Goal: Use online tool/utility: Utilize a website feature to perform a specific function

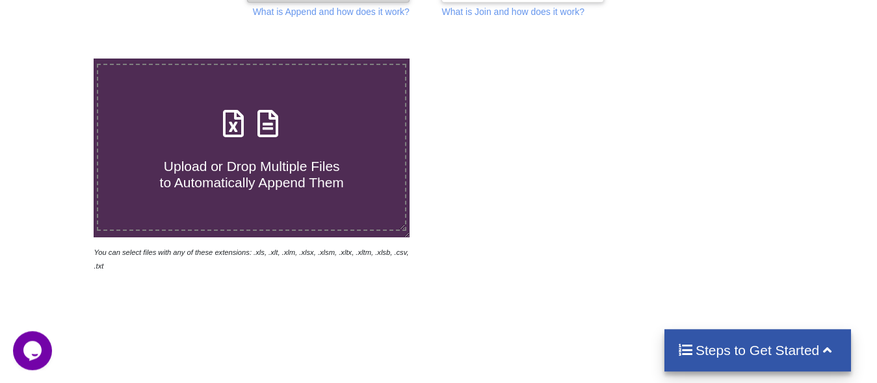
scroll to position [133, 0]
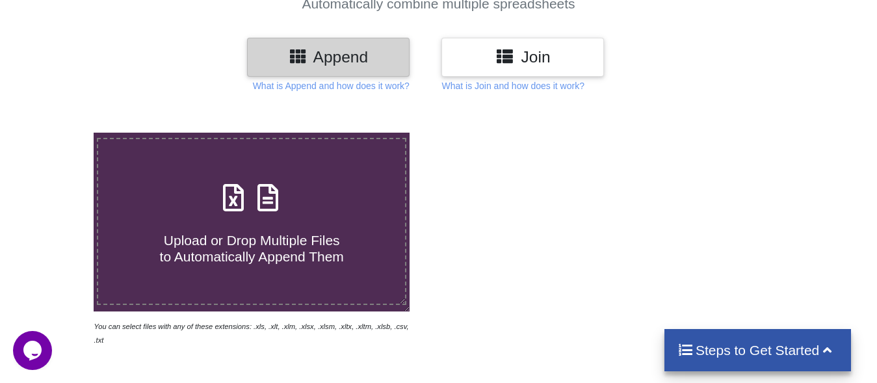
click at [244, 178] on icon at bounding box center [233, 191] width 33 height 27
click at [59, 133] on input "Upload or Drop Multiple Files to Automatically Append Them" at bounding box center [59, 133] width 0 height 0
type input "C:\fakepath\TE_CT - rev.1 (S).XLSX"
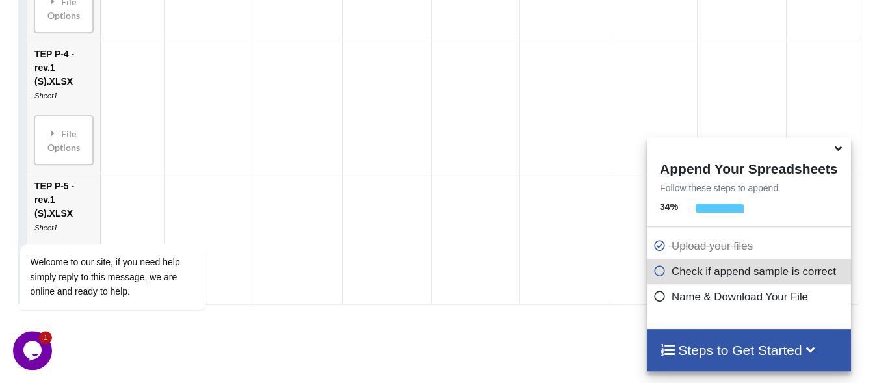
scroll to position [3356, 0]
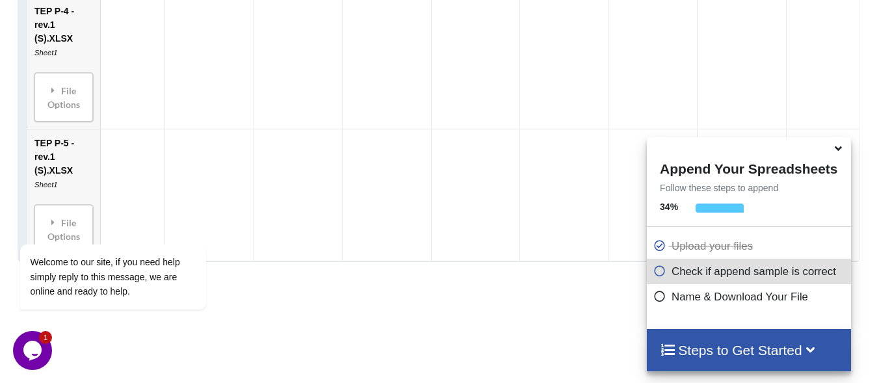
click at [837, 152] on icon at bounding box center [839, 146] width 14 height 12
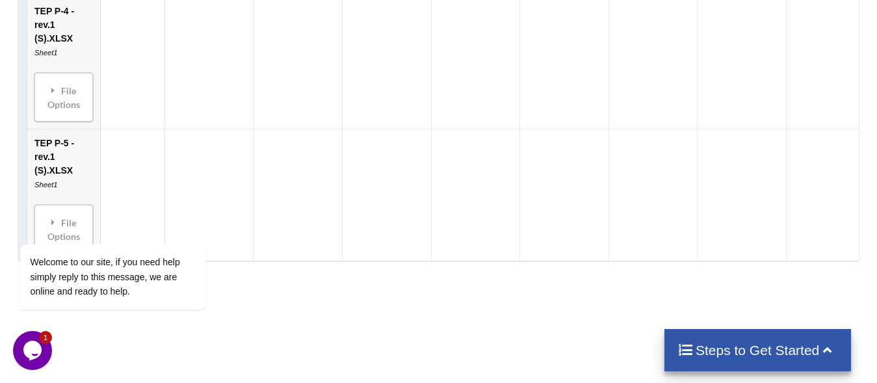
click at [765, 336] on div "Steps to Get Started" at bounding box center [757, 350] width 187 height 42
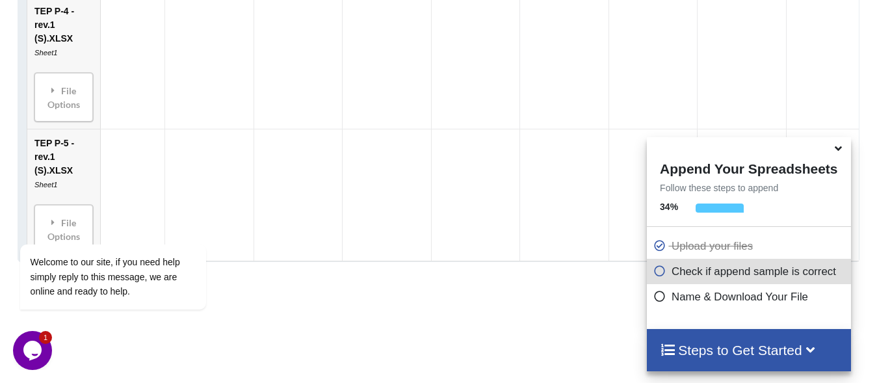
click at [657, 274] on icon at bounding box center [659, 268] width 13 height 11
click at [662, 300] on icon at bounding box center [659, 294] width 13 height 11
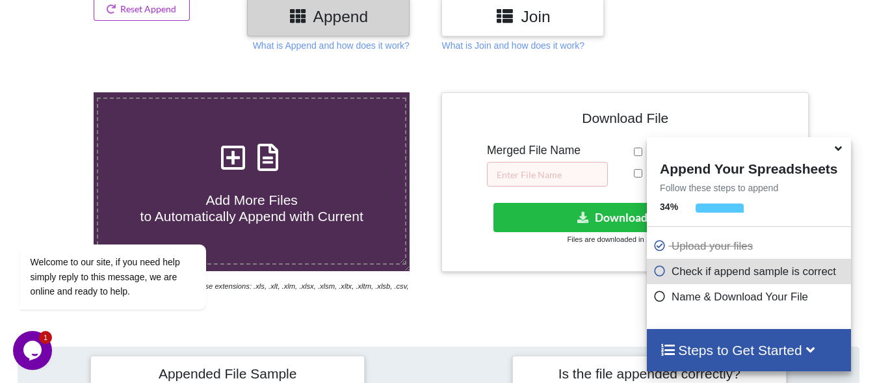
scroll to position [438, 0]
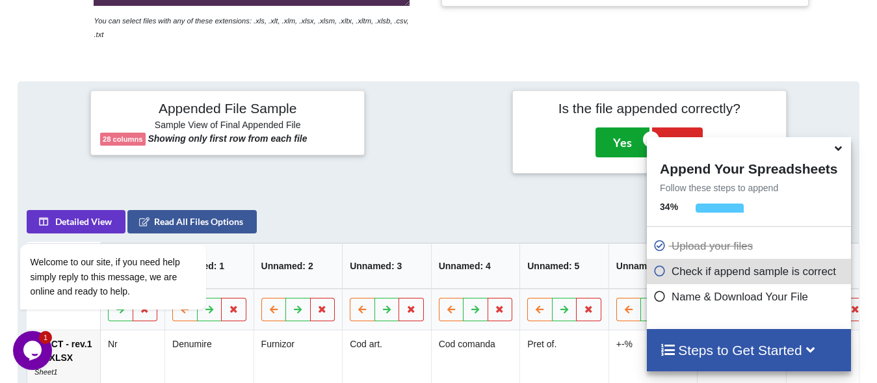
click at [616, 127] on button "Yes" at bounding box center [623, 142] width 54 height 30
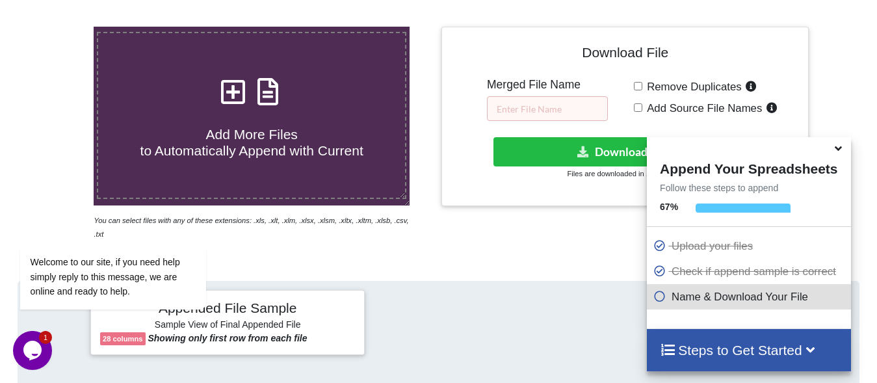
scroll to position [238, 0]
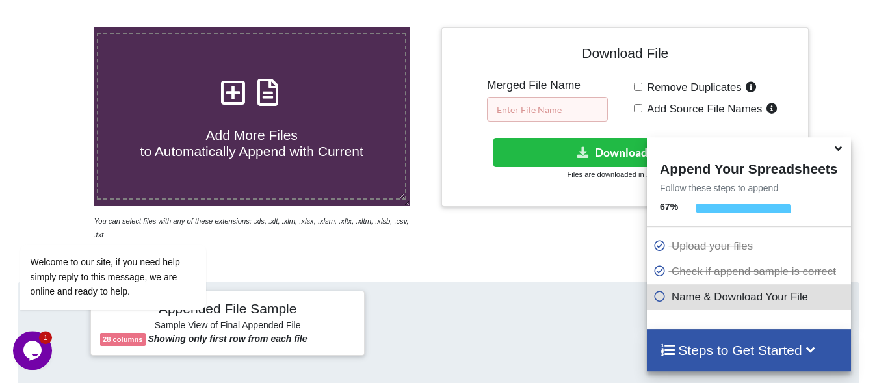
click at [535, 97] on input "text" at bounding box center [547, 109] width 121 height 25
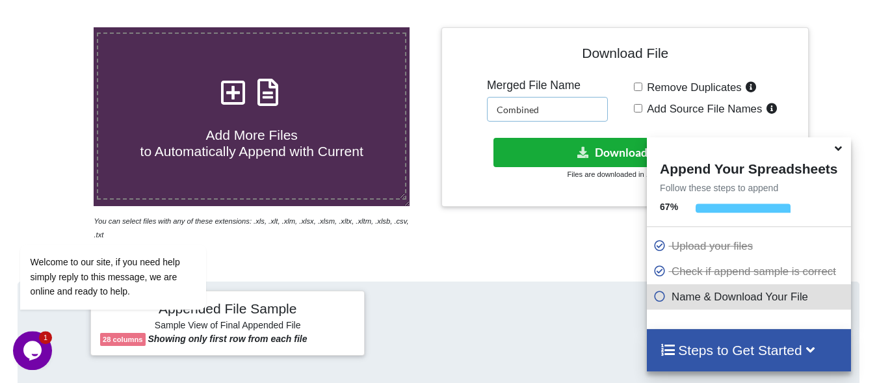
type input "Combined"
click at [596, 138] on button "Download File" at bounding box center [623, 152] width 261 height 29
